Goal: Task Accomplishment & Management: Manage account settings

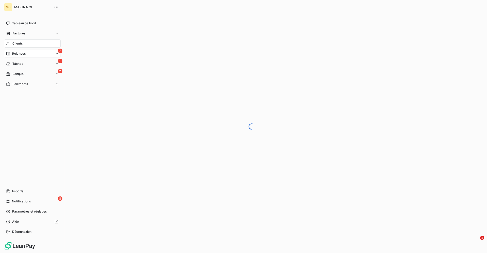
click at [27, 53] on div "7 Relances" at bounding box center [32, 54] width 57 height 8
click at [29, 63] on div "À effectuer" at bounding box center [35, 64] width 50 height 8
click at [26, 53] on div "7 Relances" at bounding box center [32, 54] width 57 height 8
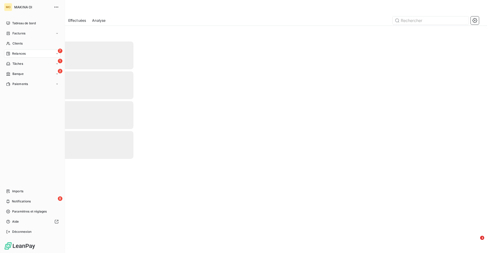
click at [26, 53] on div "7 Relances" at bounding box center [32, 54] width 57 height 8
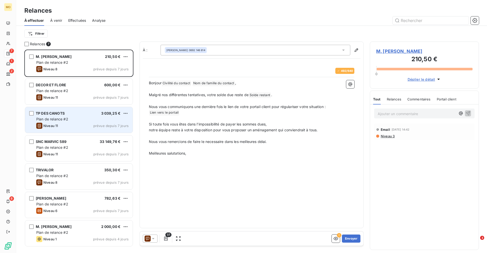
click at [58, 118] on span "Plan de relance #2" at bounding box center [52, 119] width 32 height 4
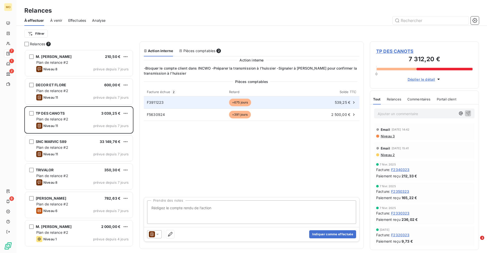
click at [166, 104] on div "F3911223" at bounding box center [185, 102] width 76 height 5
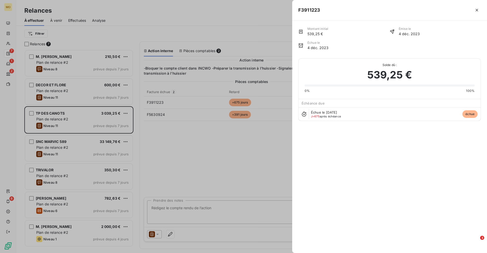
click at [180, 156] on div at bounding box center [243, 126] width 487 height 253
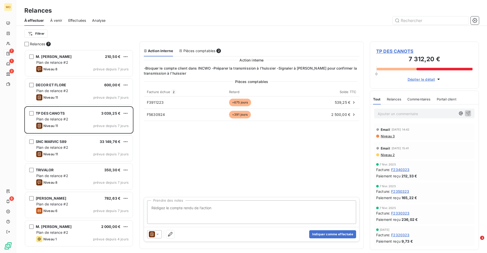
click at [180, 156] on div "Pièces comptables Facture échue 2 Retard Solde TTC F3911223 +675 jours 539,25 €…" at bounding box center [251, 137] width 215 height 117
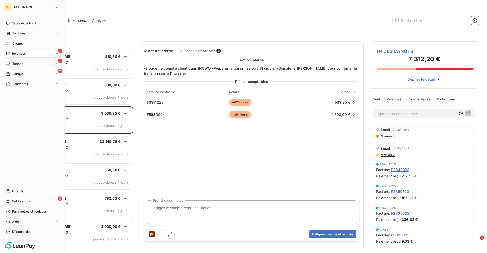
click at [15, 53] on span "Relances" at bounding box center [18, 53] width 13 height 5
click at [24, 64] on span "À effectuer" at bounding box center [20, 64] width 16 height 5
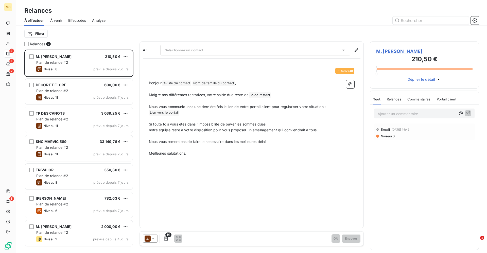
click at [343, 50] on icon at bounding box center [343, 50] width 3 height 1
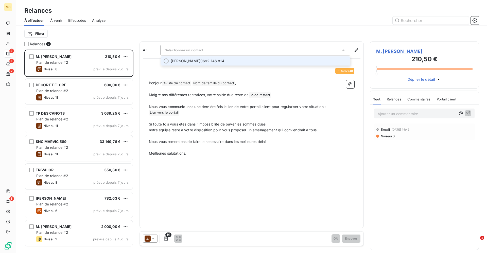
click at [234, 27] on div "Filtrer" at bounding box center [251, 34] width 454 height 16
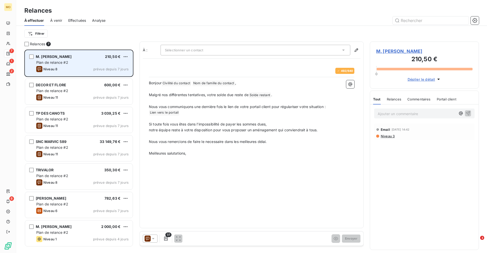
click at [52, 59] on div "M. [PERSON_NAME] 210,50 € Plan de relance #2 Niveau 8 prévue depuis 7 jours" at bounding box center [78, 63] width 107 height 26
click at [54, 61] on span "Plan de relance #2" at bounding box center [52, 62] width 32 height 4
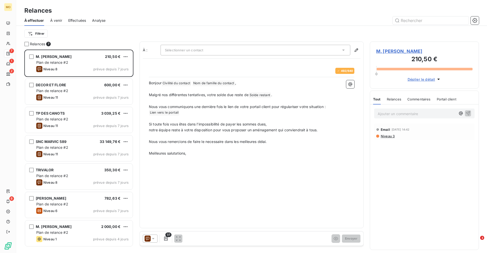
click at [396, 51] on span "M. [PERSON_NAME]" at bounding box center [424, 51] width 96 height 7
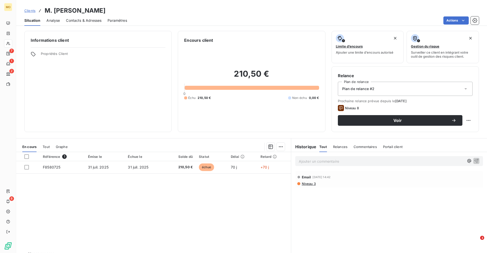
click at [84, 21] on span "Contacts & Adresses" at bounding box center [83, 20] width 35 height 5
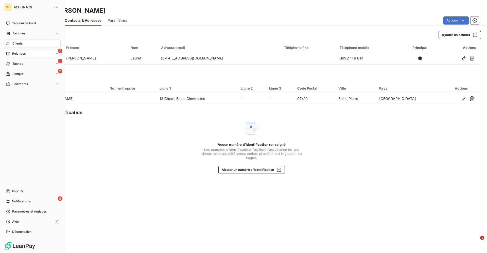
click at [21, 53] on span "Relances" at bounding box center [18, 53] width 13 height 5
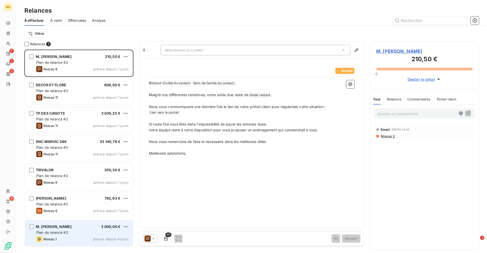
click at [72, 232] on div "Plan de relance #2" at bounding box center [82, 232] width 92 height 5
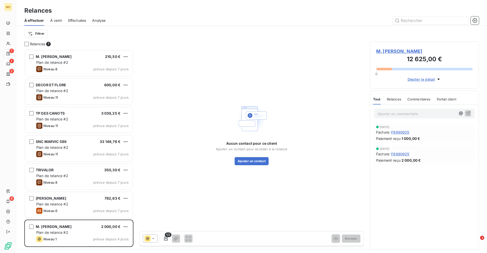
click at [392, 51] on span "M. [PERSON_NAME]" at bounding box center [424, 51] width 96 height 7
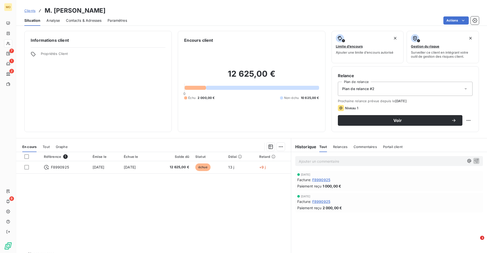
click at [80, 20] on span "Contacts & Adresses" at bounding box center [83, 20] width 35 height 5
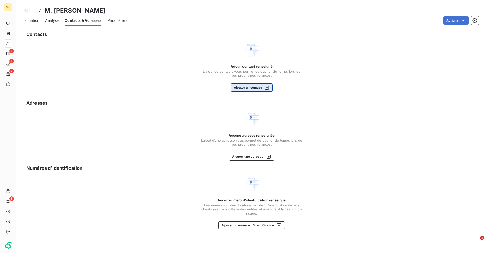
click at [259, 86] on button "Ajouter un contact" at bounding box center [251, 88] width 42 height 8
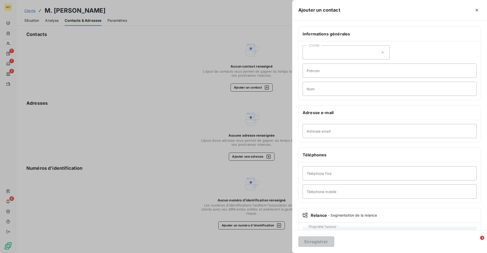
click at [350, 52] on div "Civilité" at bounding box center [345, 52] width 87 height 14
click at [332, 71] on li "Monsieur" at bounding box center [345, 74] width 87 height 9
type input "[PERSON_NAME]"
type input "Somnica"
paste input "[EMAIL_ADDRESS][DOMAIN_NAME]"
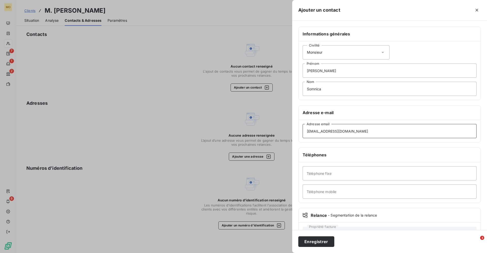
type input "[EMAIL_ADDRESS][DOMAIN_NAME]"
click at [331, 192] on input "Téléphone mobile" at bounding box center [389, 192] width 174 height 14
paste input "0692642862"
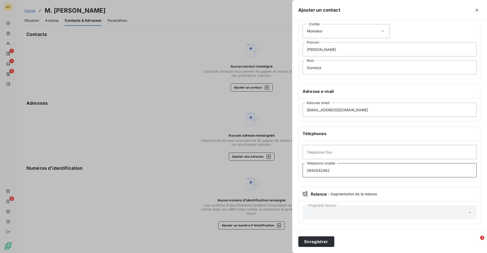
scroll to position [21, 0]
type input "0692642862"
click at [319, 240] on button "Enregistrer" at bounding box center [316, 242] width 36 height 11
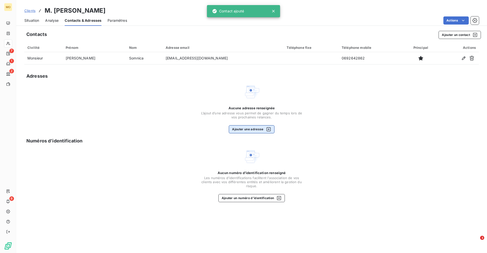
click at [246, 128] on button "Ajouter une adresse" at bounding box center [251, 129] width 45 height 8
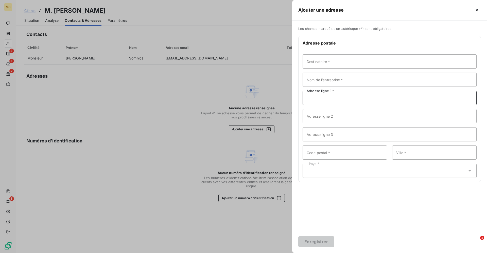
paste input "N° [STREET_ADDRESS]"
type input "N° [STREET_ADDRESS]"
click at [417, 167] on div "Destinataire * Nom de l’entreprise * N° [STREET_ADDRESS][GEOGRAPHIC_DATA] Adres…" at bounding box center [389, 118] width 182 height 137
click at [398, 177] on div "Pays *" at bounding box center [389, 176] width 174 height 14
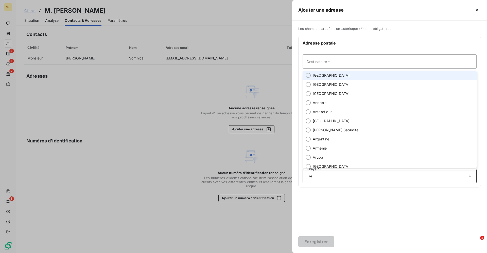
type input "r"
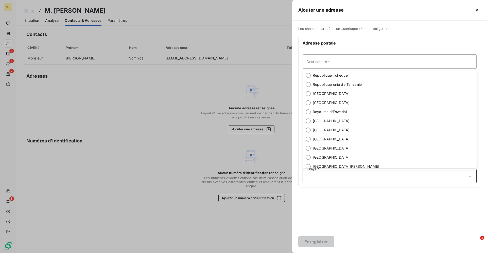
scroll to position [1724, 0]
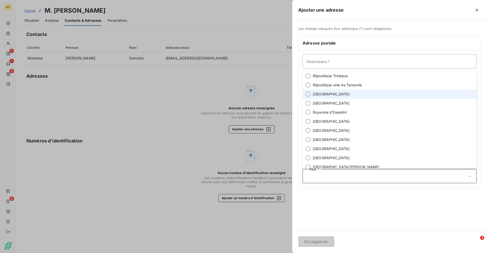
click at [314, 96] on span "[GEOGRAPHIC_DATA]" at bounding box center [331, 94] width 37 height 5
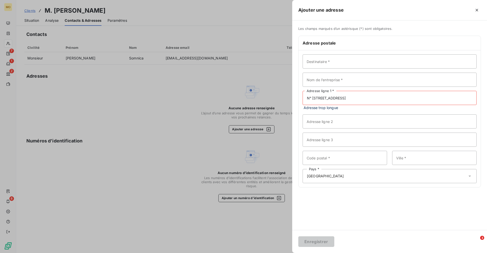
drag, startPoint x: 421, startPoint y: 97, endPoint x: 403, endPoint y: 97, distance: 18.8
click at [403, 97] on input "N° [STREET_ADDRESS]" at bounding box center [389, 98] width 174 height 14
drag, startPoint x: 412, startPoint y: 97, endPoint x: 369, endPoint y: 99, distance: 43.4
click at [369, 99] on input "N° [STREET_ADDRESS]" at bounding box center [389, 98] width 174 height 14
type input "N° [STREET_ADDRESS]"
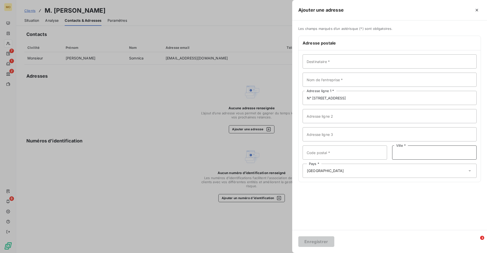
paste input "Plaine des Palmistes"
type input "Plaine des Palmistes"
drag, startPoint x: 374, startPoint y: 99, endPoint x: 357, endPoint y: 98, distance: 16.7
click at [357, 98] on input "N° [STREET_ADDRESS]" at bounding box center [389, 98] width 174 height 14
type input "N° [STREET_ADDRESS]"
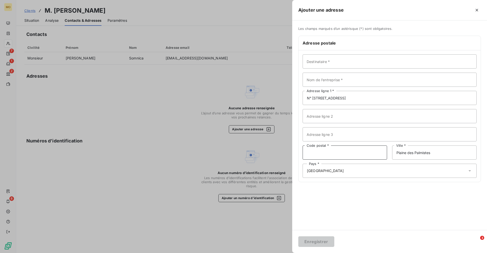
paste input "97431"
type input "97431"
click at [309, 99] on input "N° [STREET_ADDRESS]" at bounding box center [389, 98] width 174 height 14
type input "N° [STREET_ADDRESS]"
click at [470, 62] on input "Destinataire *" at bounding box center [389, 61] width 174 height 14
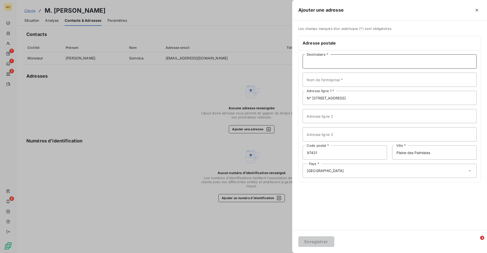
click at [429, 67] on input "Destinataire *" at bounding box center [389, 61] width 174 height 14
click at [326, 62] on input "Monsieur [PERSON_NAME]" at bounding box center [389, 61] width 174 height 14
type input "Monsieur [PERSON_NAME]"
click at [312, 242] on button "Enregistrer" at bounding box center [316, 242] width 36 height 11
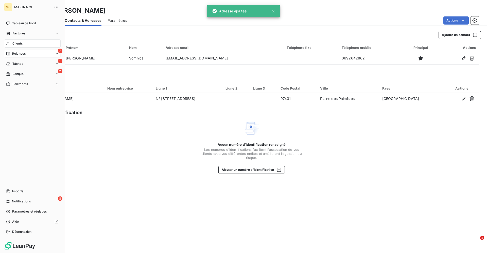
click at [18, 53] on span "Relances" at bounding box center [18, 53] width 13 height 5
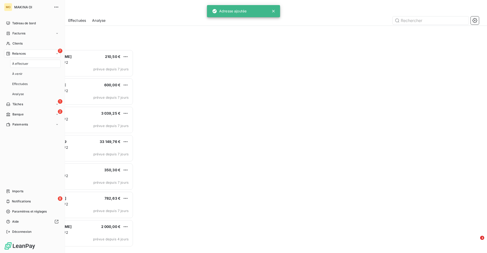
scroll to position [204, 109]
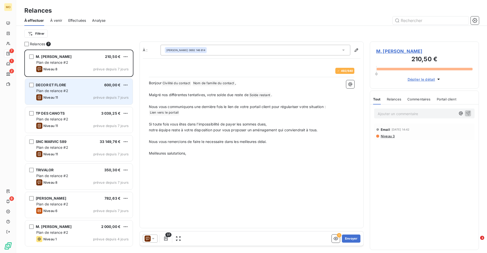
click at [57, 92] on span "Plan de relance #2" at bounding box center [52, 91] width 32 height 4
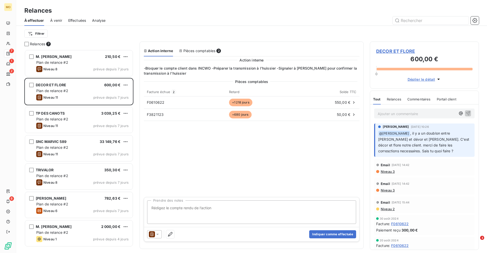
click at [404, 52] on span "DECOR ET FLORE" at bounding box center [424, 51] width 96 height 7
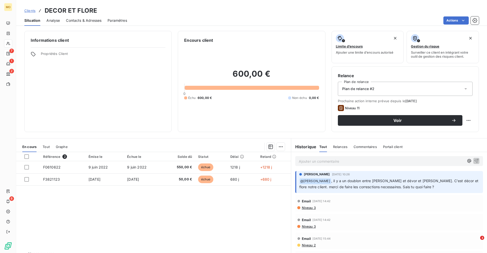
click at [76, 21] on span "Contacts & Adresses" at bounding box center [83, 20] width 35 height 5
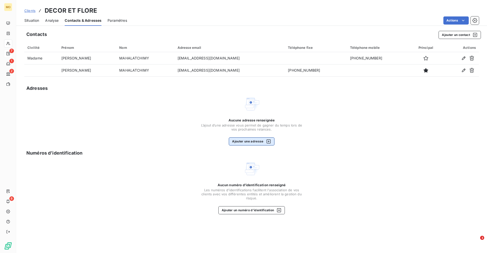
click at [247, 141] on button "Ajouter une adresse" at bounding box center [251, 142] width 45 height 8
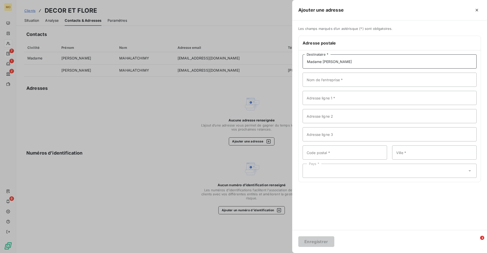
type input "Madame [PERSON_NAME]"
paste input "[STREET_ADDRESS]"
click at [337, 170] on div "Pays *" at bounding box center [389, 171] width 174 height 14
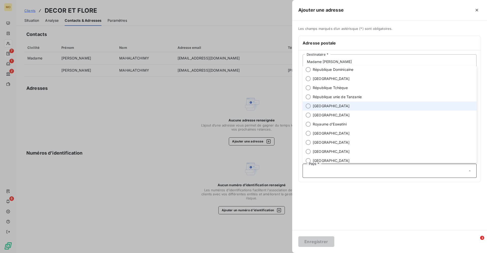
scroll to position [1672, 0]
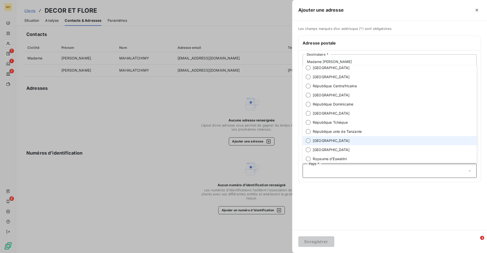
click at [321, 142] on span "[GEOGRAPHIC_DATA]" at bounding box center [331, 140] width 37 height 5
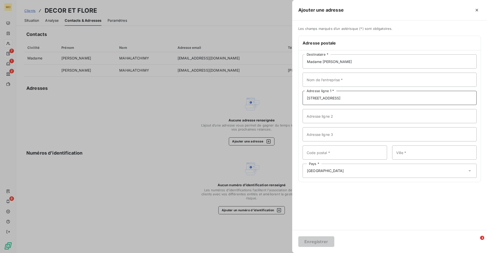
click at [401, 98] on input "[STREET_ADDRESS]" at bounding box center [389, 98] width 174 height 14
drag, startPoint x: 401, startPoint y: 98, endPoint x: 377, endPoint y: 98, distance: 24.1
click at [377, 98] on input "[STREET_ADDRESS]" at bounding box center [389, 98] width 174 height 14
drag, startPoint x: 380, startPoint y: 100, endPoint x: 359, endPoint y: 98, distance: 20.4
click at [359, 98] on input "[STREET_ADDRESS]" at bounding box center [389, 98] width 174 height 14
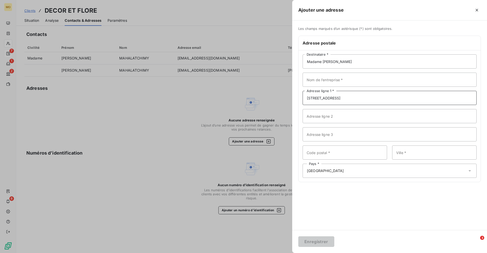
type input "[STREET_ADDRESS]"
paste input "Saint Leu"
type input "Saint Leu"
drag, startPoint x: 362, startPoint y: 98, endPoint x: 349, endPoint y: 98, distance: 13.9
click at [349, 98] on input "[STREET_ADDRESS]" at bounding box center [389, 98] width 174 height 14
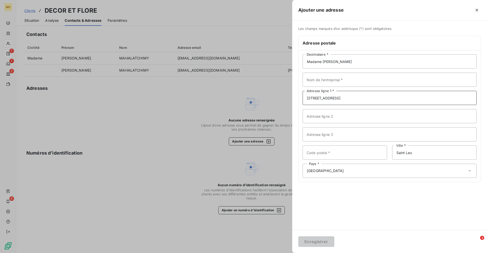
type input "[STREET_ADDRESS]"
paste input "97436"
type input "97436"
click at [317, 243] on button "Enregistrer" at bounding box center [316, 242] width 36 height 11
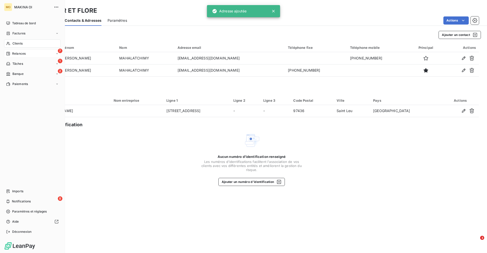
click at [22, 55] on span "Relances" at bounding box center [18, 53] width 13 height 5
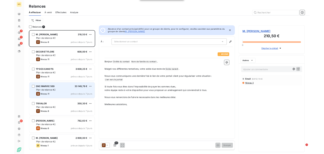
scroll to position [204, 109]
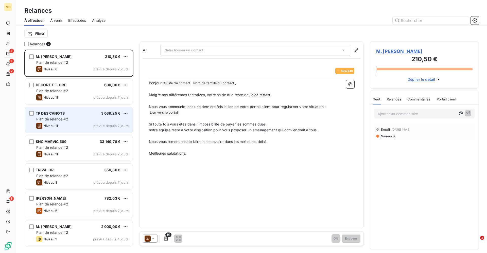
click at [62, 118] on span "Plan de relance #2" at bounding box center [52, 119] width 32 height 4
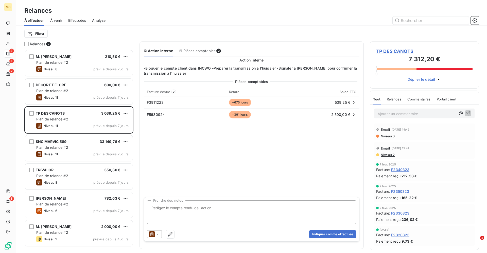
click at [390, 51] on span "TP DES CANOTS" at bounding box center [424, 51] width 96 height 7
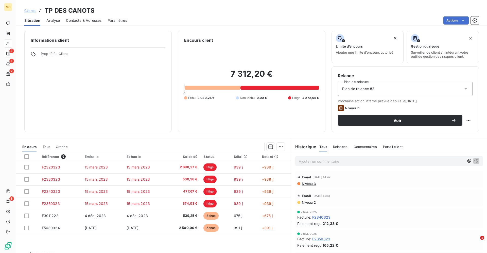
click at [81, 19] on span "Contacts & Adresses" at bounding box center [83, 20] width 35 height 5
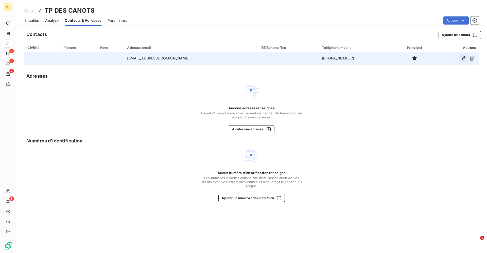
click at [461, 58] on icon "button" at bounding box center [463, 58] width 5 height 5
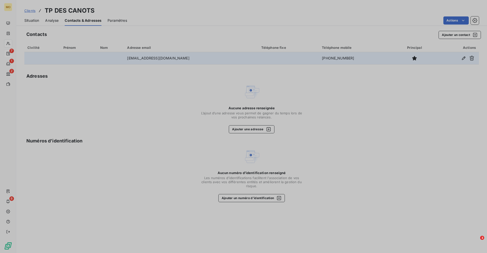
type input "[EMAIL_ADDRESS][DOMAIN_NAME]"
type input "[PHONE_NUMBER]"
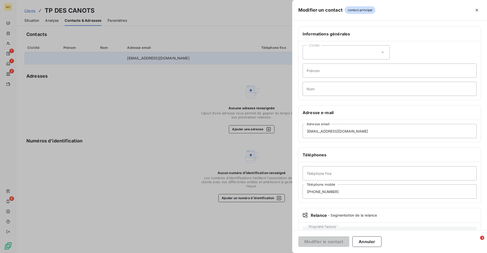
click at [381, 49] on div "Civilité" at bounding box center [345, 52] width 87 height 14
click at [342, 75] on li "Monsieur" at bounding box center [345, 74] width 87 height 9
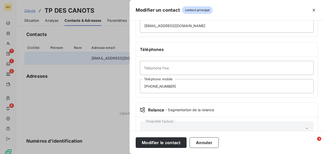
scroll to position [106, 0]
type input "Payet"
drag, startPoint x: 187, startPoint y: 85, endPoint x: 163, endPoint y: 87, distance: 23.1
click at [163, 87] on input "[PHONE_NUMBER]" at bounding box center [227, 86] width 174 height 14
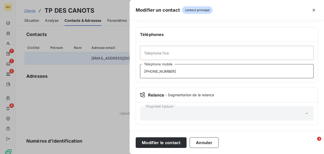
scroll to position [121, 0]
type input "[PHONE_NUMBER]"
click at [163, 143] on button "Modifier le contact" at bounding box center [161, 142] width 51 height 11
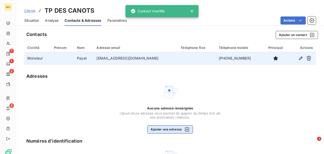
click at [169, 127] on button "Ajouter une adresse" at bounding box center [170, 129] width 45 height 8
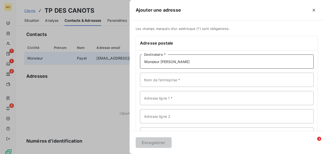
type input "Monsieur [PERSON_NAME]"
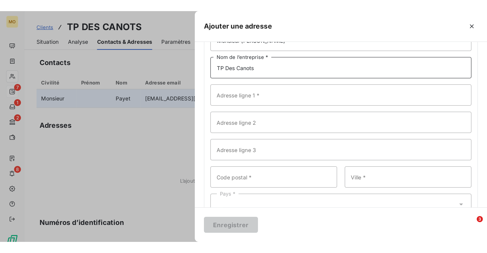
scroll to position [42, 0]
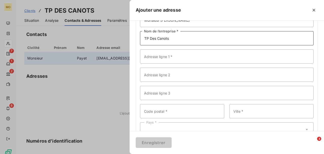
type input "TP Des Canots"
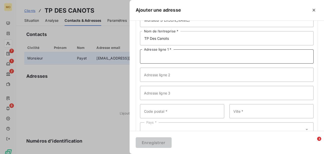
paste input "[STREET_ADDRESS] [GEOGRAPHIC_DATA]"
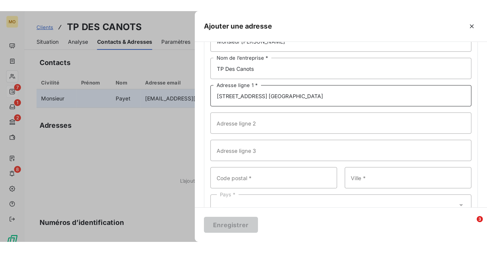
scroll to position [0, 0]
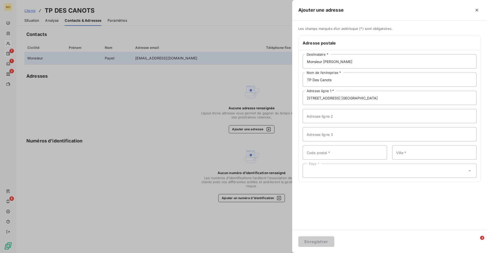
click at [403, 169] on div "Monsieur [PERSON_NAME] * TP Des Canots Nom de l’entreprise * [STREET_ADDRESS] […" at bounding box center [389, 116] width 182 height 132
click at [354, 176] on div "Pays *" at bounding box center [389, 176] width 174 height 14
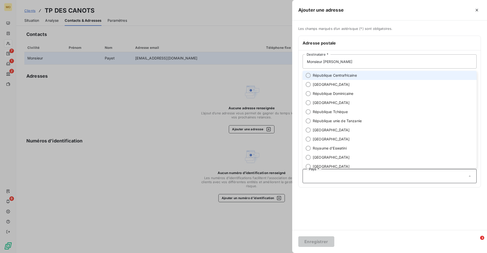
scroll to position [1695, 0]
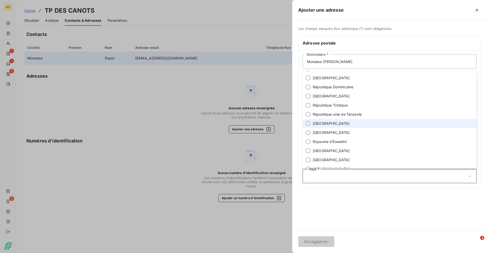
click at [320, 124] on span "[GEOGRAPHIC_DATA]" at bounding box center [331, 123] width 37 height 5
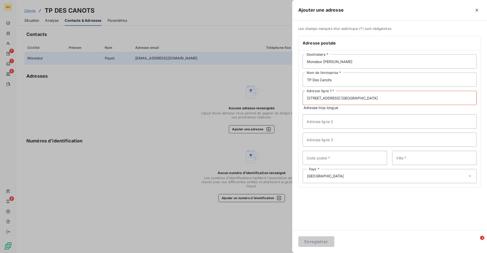
drag, startPoint x: 425, startPoint y: 99, endPoint x: 412, endPoint y: 99, distance: 13.4
click at [412, 99] on input "[STREET_ADDRESS] [GEOGRAPHIC_DATA]" at bounding box center [389, 98] width 174 height 14
drag, startPoint x: 414, startPoint y: 98, endPoint x: 391, endPoint y: 100, distance: 23.7
click at [391, 100] on input "[STREET_ADDRESS] Étang Salé" at bounding box center [389, 98] width 174 height 14
type input "[STREET_ADDRESS] Étang Salé"
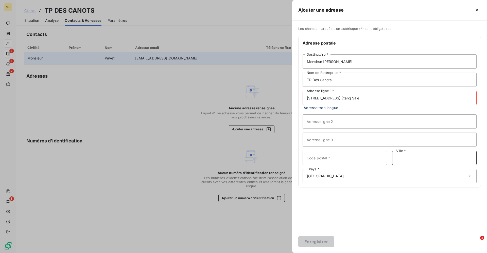
paste input "Étang Salé"
type input "Étang Salé"
click at [416, 99] on input "[STREET_ADDRESS] Étang Salé" at bounding box center [389, 98] width 174 height 14
drag, startPoint x: 403, startPoint y: 98, endPoint x: 380, endPoint y: 98, distance: 22.6
click at [380, 98] on input "[STREET_ADDRESS]" at bounding box center [389, 98] width 174 height 14
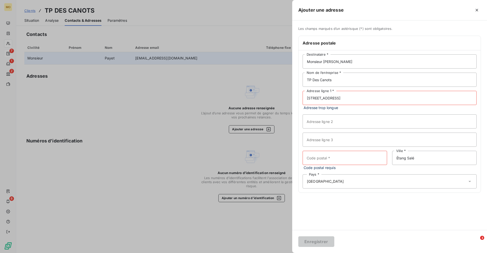
type input "[STREET_ADDRESS]"
click at [318, 165] on input "Code postal *" at bounding box center [344, 158] width 84 height 14
paste input "97427"
type input "97427"
drag, startPoint x: 398, startPoint y: 98, endPoint x: 355, endPoint y: 99, distance: 43.3
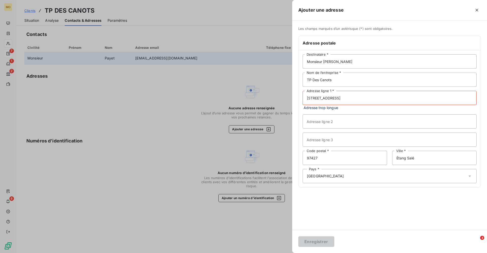
click at [355, 99] on input "[STREET_ADDRESS]" at bounding box center [389, 98] width 174 height 14
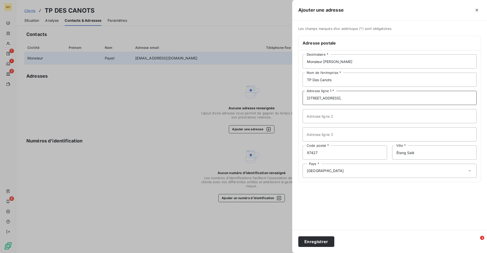
type input "[STREET_ADDRESS],"
paste input "ZA Les Sables 97427"
type input "ZA Les Sables 97427"
click at [382, 100] on input "[STREET_ADDRESS]," at bounding box center [389, 98] width 174 height 14
type input "[STREET_ADDRESS]"
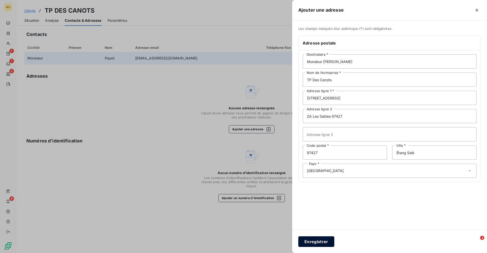
click at [324, 243] on button "Enregistrer" at bounding box center [316, 242] width 36 height 11
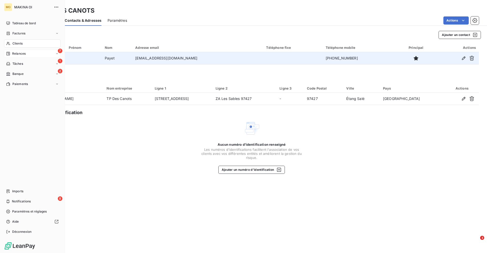
click at [22, 43] on span "Clients" at bounding box center [17, 43] width 10 height 5
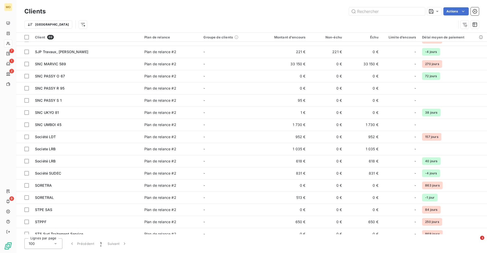
scroll to position [542, 0]
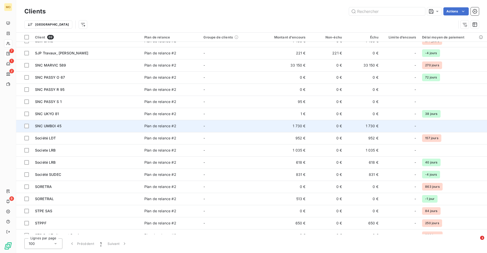
click at [78, 123] on td "SNC UMBOI 45" at bounding box center [86, 126] width 109 height 12
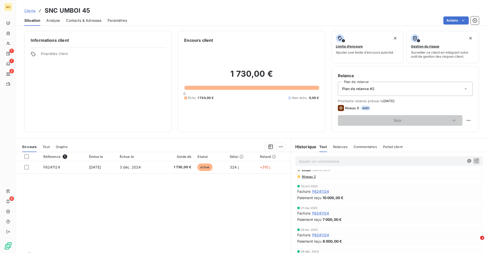
scroll to position [43, 0]
click at [323, 193] on span "F6241124" at bounding box center [320, 193] width 17 height 5
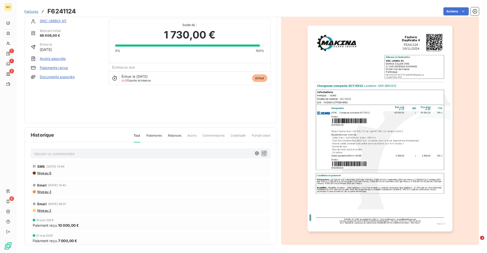
click at [214, 135] on span "Commentaires" at bounding box center [214, 138] width 22 height 9
click at [212, 136] on span "Commentaires" at bounding box center [214, 138] width 22 height 9
click at [210, 137] on span "Commentaires" at bounding box center [214, 138] width 22 height 9
click at [155, 134] on span "Paiements" at bounding box center [153, 138] width 15 height 9
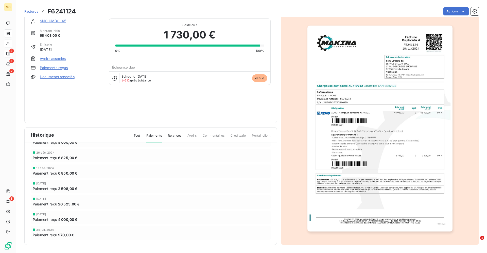
click at [378, 135] on img "button" at bounding box center [379, 129] width 145 height 206
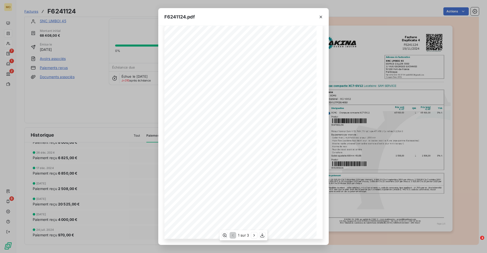
scroll to position [9, 0]
click at [254, 236] on icon "button" at bounding box center [253, 235] width 1 height 2
click at [320, 17] on icon "button" at bounding box center [320, 16] width 5 height 5
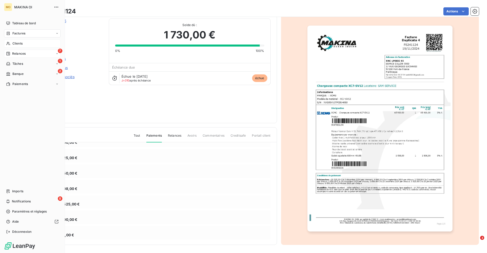
click at [19, 44] on span "Clients" at bounding box center [17, 43] width 10 height 5
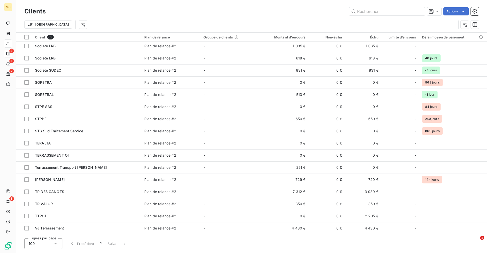
scroll to position [646, 0]
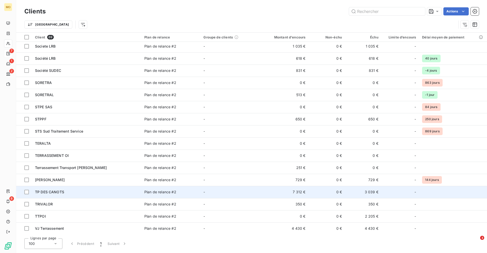
click at [58, 191] on span "TP DES CANOTS" at bounding box center [49, 192] width 29 height 4
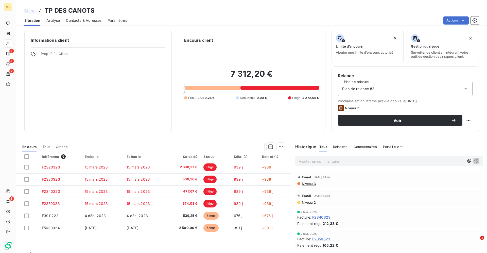
click at [77, 21] on span "Contacts & Adresses" at bounding box center [83, 20] width 35 height 5
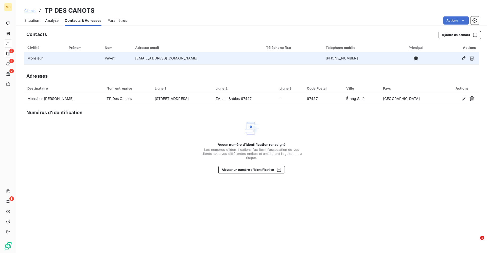
click at [65, 56] on td "Monsieur" at bounding box center [44, 58] width 41 height 12
click at [462, 57] on icon "button" at bounding box center [463, 58] width 5 height 5
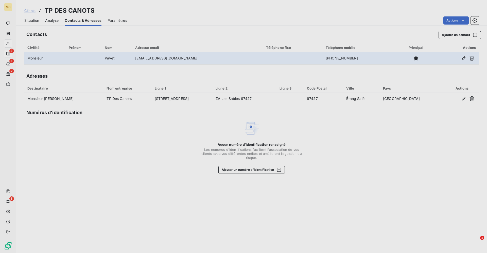
type input "Payet"
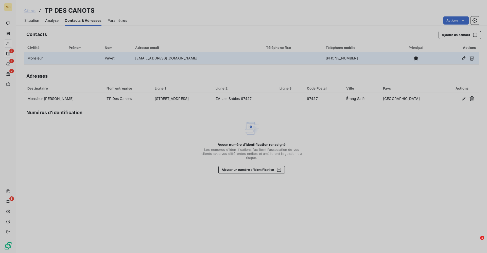
type input "[EMAIL_ADDRESS][DOMAIN_NAME]"
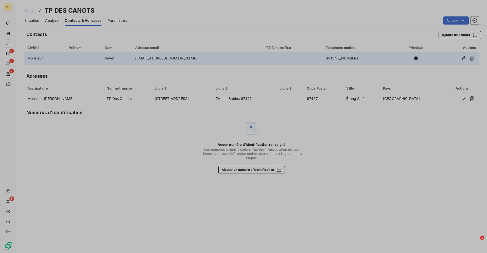
type input "[PHONE_NUMBER]"
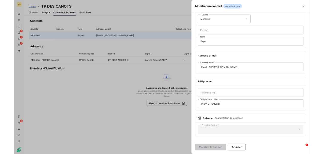
scroll to position [21, 0]
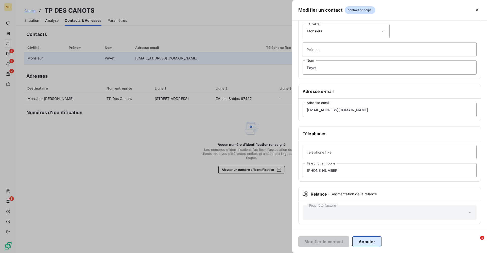
click at [368, 241] on button "Annuler" at bounding box center [366, 242] width 29 height 11
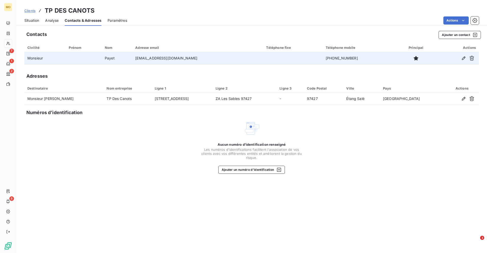
click at [34, 21] on span "Situation" at bounding box center [31, 20] width 15 height 5
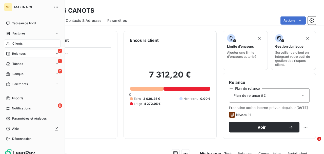
click at [19, 43] on span "Clients" at bounding box center [17, 43] width 10 height 5
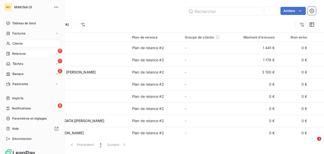
click at [19, 43] on span "Clients" at bounding box center [17, 43] width 10 height 5
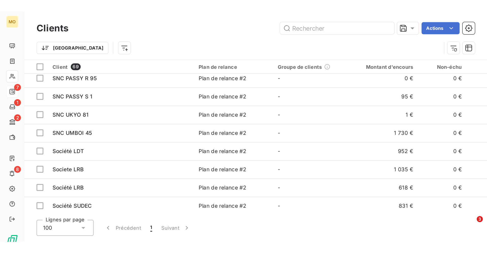
scroll to position [586, 0]
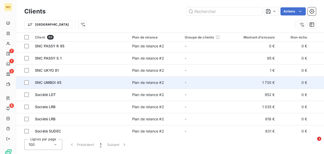
click at [51, 80] on span "SNC UMBOI 45" at bounding box center [48, 82] width 26 height 4
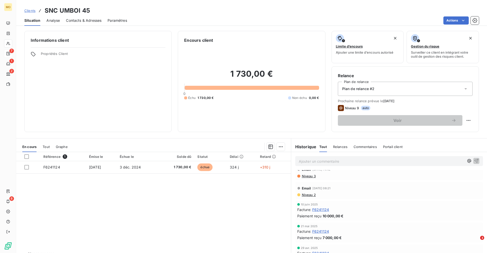
scroll to position [27, 0]
click at [319, 210] on span "F6241124" at bounding box center [320, 209] width 17 height 5
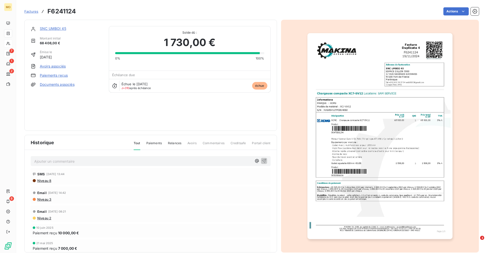
click at [212, 142] on span "Commentaires" at bounding box center [214, 145] width 22 height 9
click at [169, 162] on p "Ajouter un commentaire ﻿" at bounding box center [142, 161] width 217 height 6
click at [101, 162] on span "Monsieur [PERSON_NAME] doit passer déposer un règlement [DATE][DATE]" at bounding box center [98, 161] width 129 height 4
click at [170, 160] on p "Monsieur [PERSON_NAME] doit passer déposer son règlement [DATE][DATE]" at bounding box center [142, 161] width 217 height 6
click at [264, 160] on icon "button" at bounding box center [263, 160] width 5 height 5
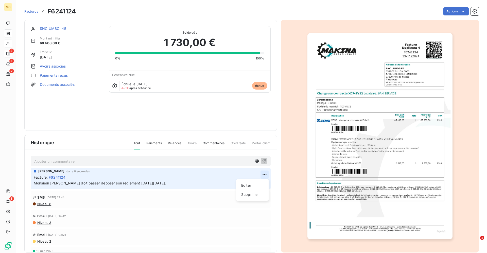
click at [264, 174] on html "MO 7 1 2 8 Factures F6241124 Actions SNC [PERSON_NAME] 45 Montant initial 68 40…" at bounding box center [243, 126] width 487 height 253
click at [251, 194] on div "Supprimer" at bounding box center [252, 195] width 28 height 8
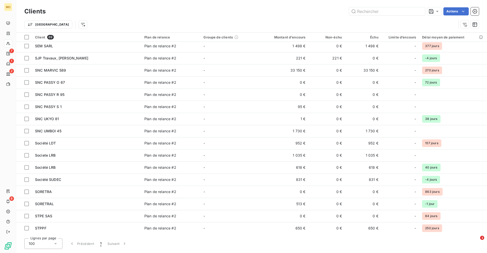
scroll to position [534, 0]
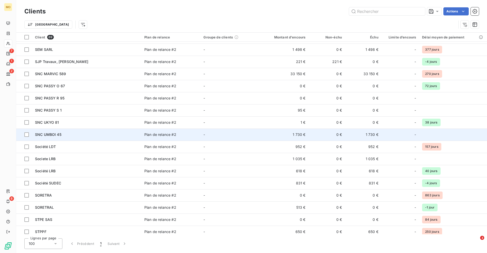
click at [60, 136] on span "SNC UMBOI 45" at bounding box center [48, 135] width 26 height 4
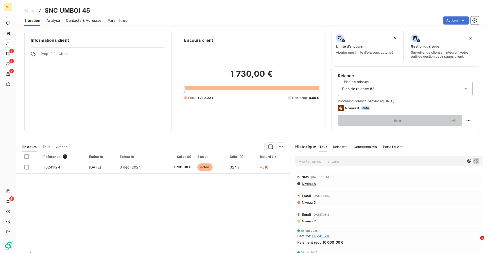
click at [321, 235] on span "F6241124" at bounding box center [320, 236] width 17 height 5
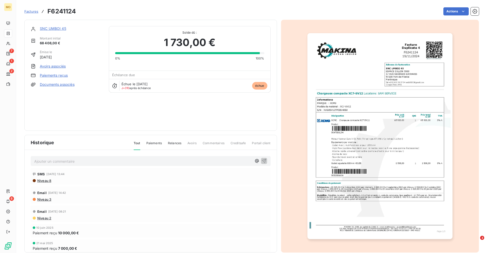
click at [217, 163] on p "Ajouter un commentaire ﻿" at bounding box center [142, 161] width 217 height 6
drag, startPoint x: 203, startPoint y: 162, endPoint x: 48, endPoint y: 160, distance: 154.4
click at [48, 160] on p "@anna, tobj-firm-2vmc62rci8ibtctaqoo5g-833224-629778-6704948@email-assistant.com" at bounding box center [142, 161] width 217 height 6
click at [265, 161] on icon "button" at bounding box center [263, 160] width 5 height 5
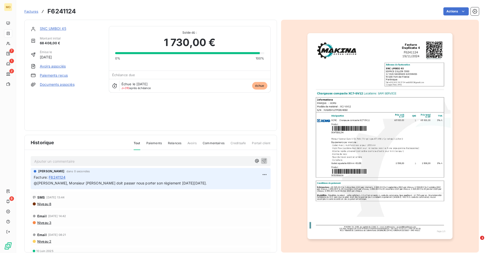
click at [79, 110] on div "SNC UMBOI 45 Montant initial 68 408,00 € Émise le 19 nov. 2024 Avoirs associés …" at bounding box center [67, 75] width 72 height 99
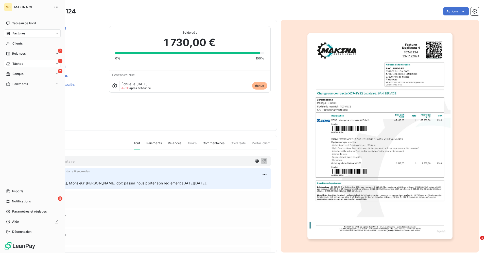
click at [22, 65] on span "Tâches" at bounding box center [17, 64] width 11 height 5
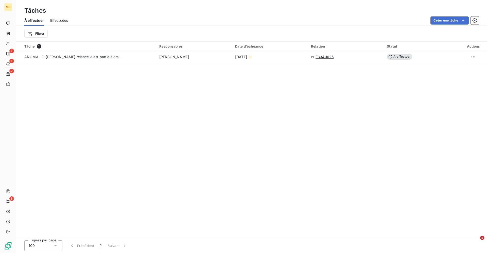
click at [155, 135] on div "Tâche 1 Responsables Date d'échéance Relation Statut Actions ANOMALIE: Olivier …" at bounding box center [251, 140] width 470 height 197
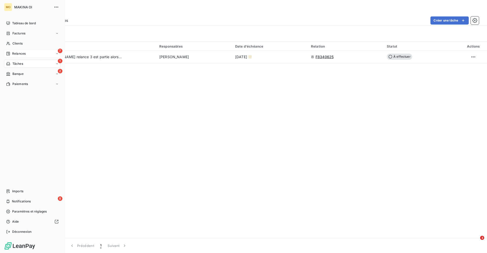
click at [18, 53] on span "Relances" at bounding box center [18, 53] width 13 height 5
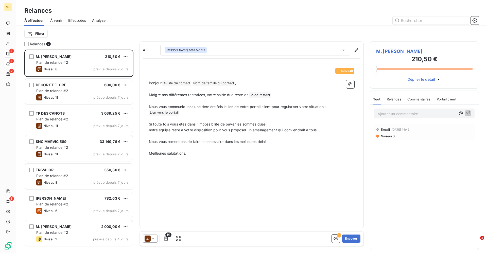
scroll to position [204, 109]
click at [393, 50] on span "M. [PERSON_NAME]" at bounding box center [424, 51] width 96 height 7
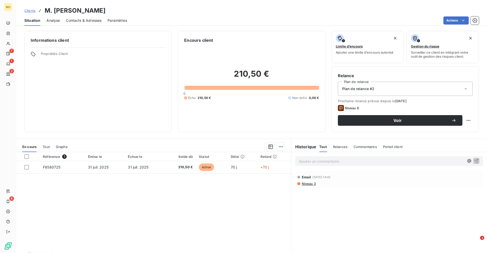
click at [80, 21] on span "Contacts & Adresses" at bounding box center [83, 20] width 35 height 5
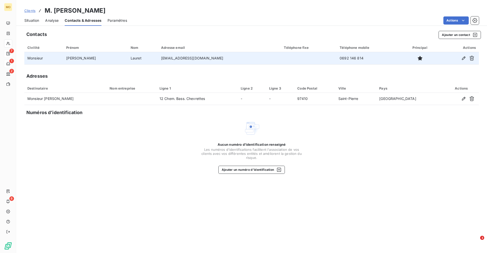
click at [92, 59] on td "[PERSON_NAME]" at bounding box center [95, 58] width 64 height 12
click at [463, 57] on icon "button" at bounding box center [464, 59] width 4 height 4
type input "[PERSON_NAME]"
type input "Lauret"
type input "[EMAIL_ADDRESS][DOMAIN_NAME]"
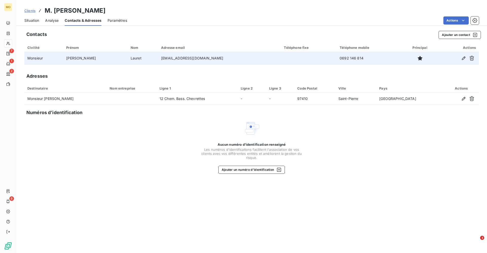
type input "0692 146 814"
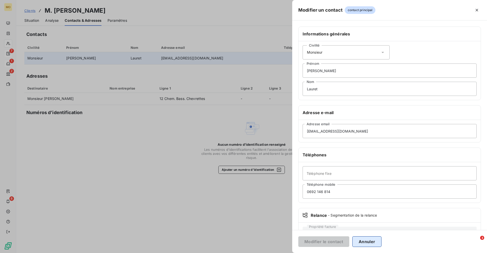
click at [367, 242] on button "Annuler" at bounding box center [366, 242] width 29 height 11
